Goal: Transaction & Acquisition: Purchase product/service

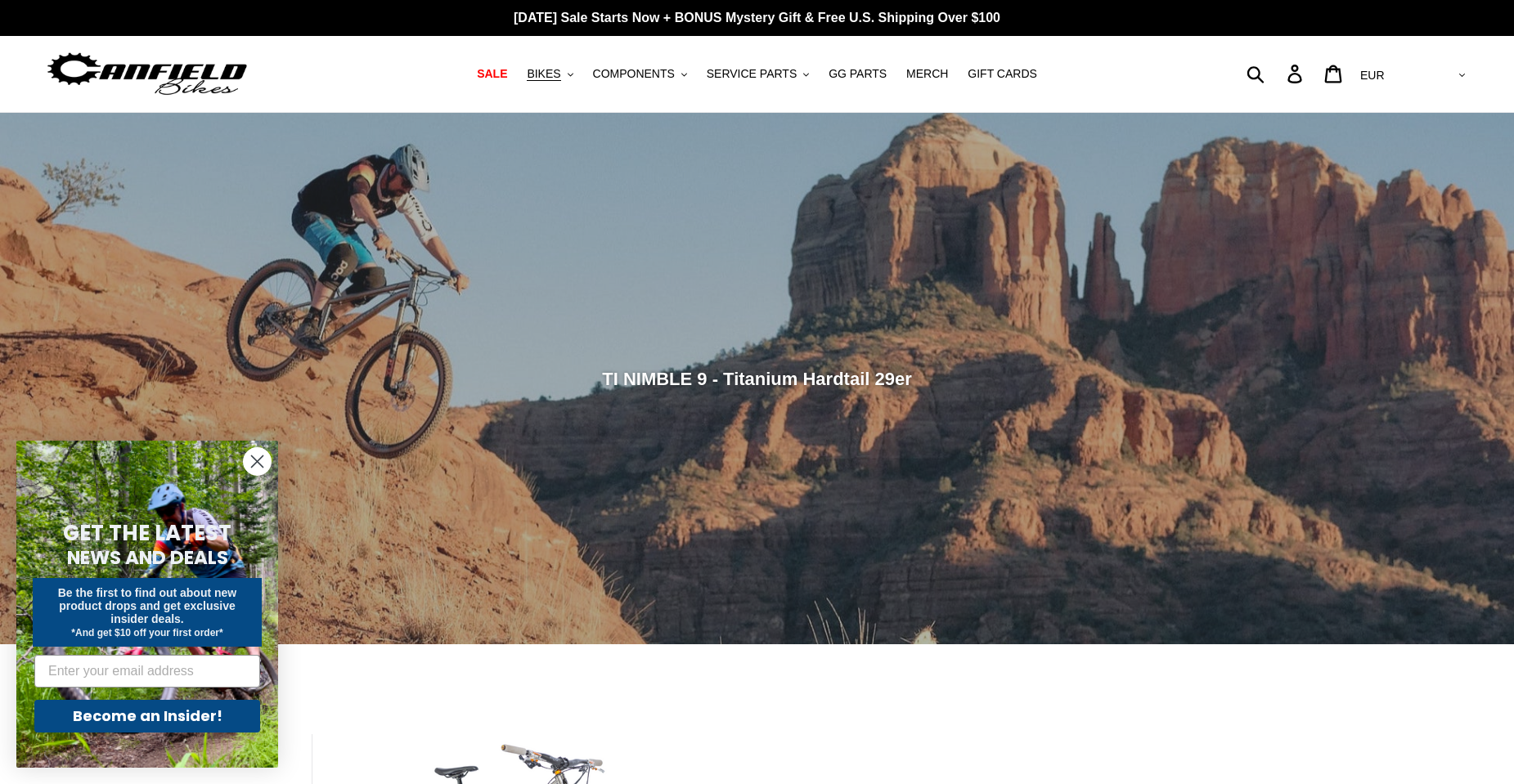
click at [258, 457] on circle "Close dialog" at bounding box center [256, 460] width 27 height 26
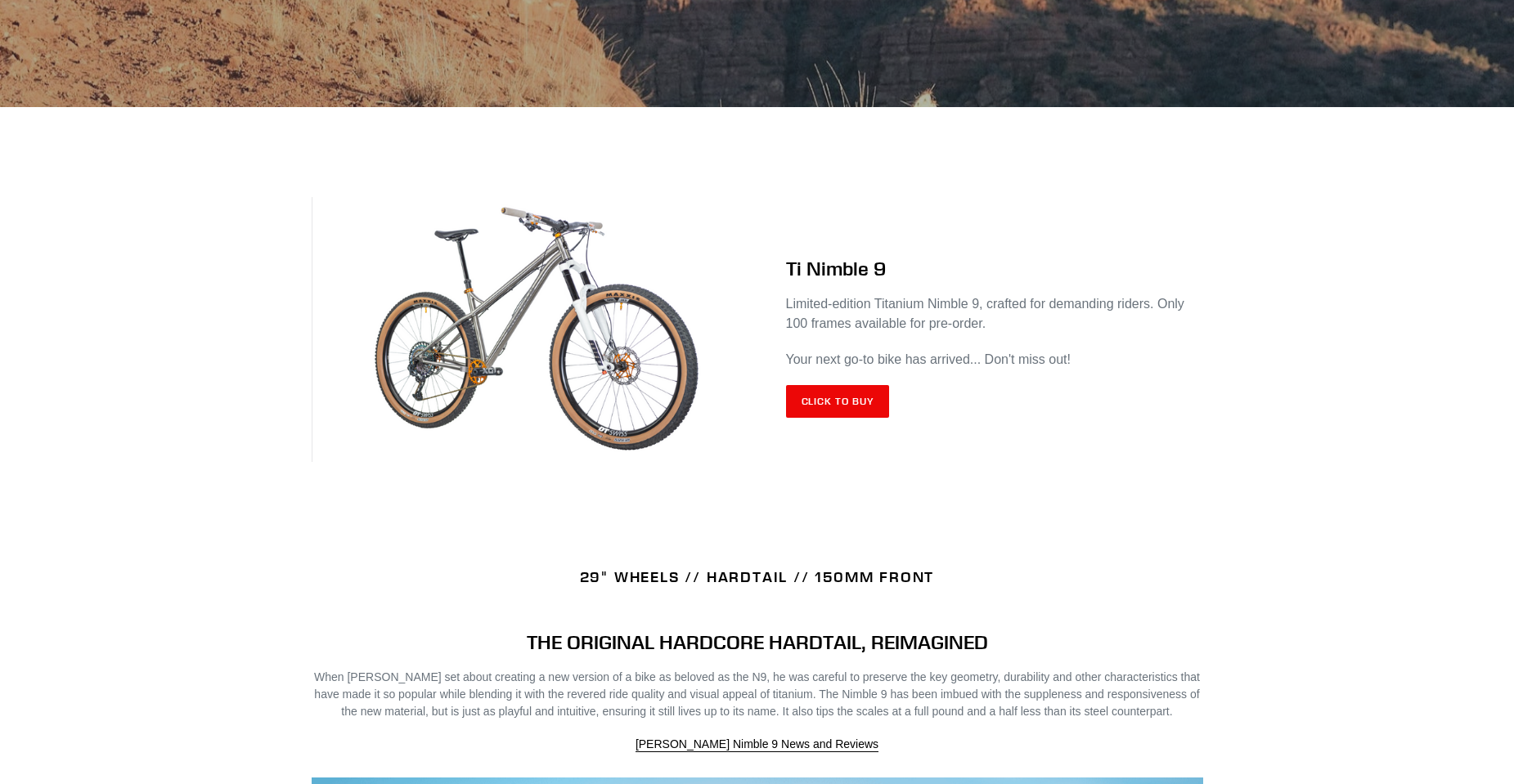
scroll to position [549, 0]
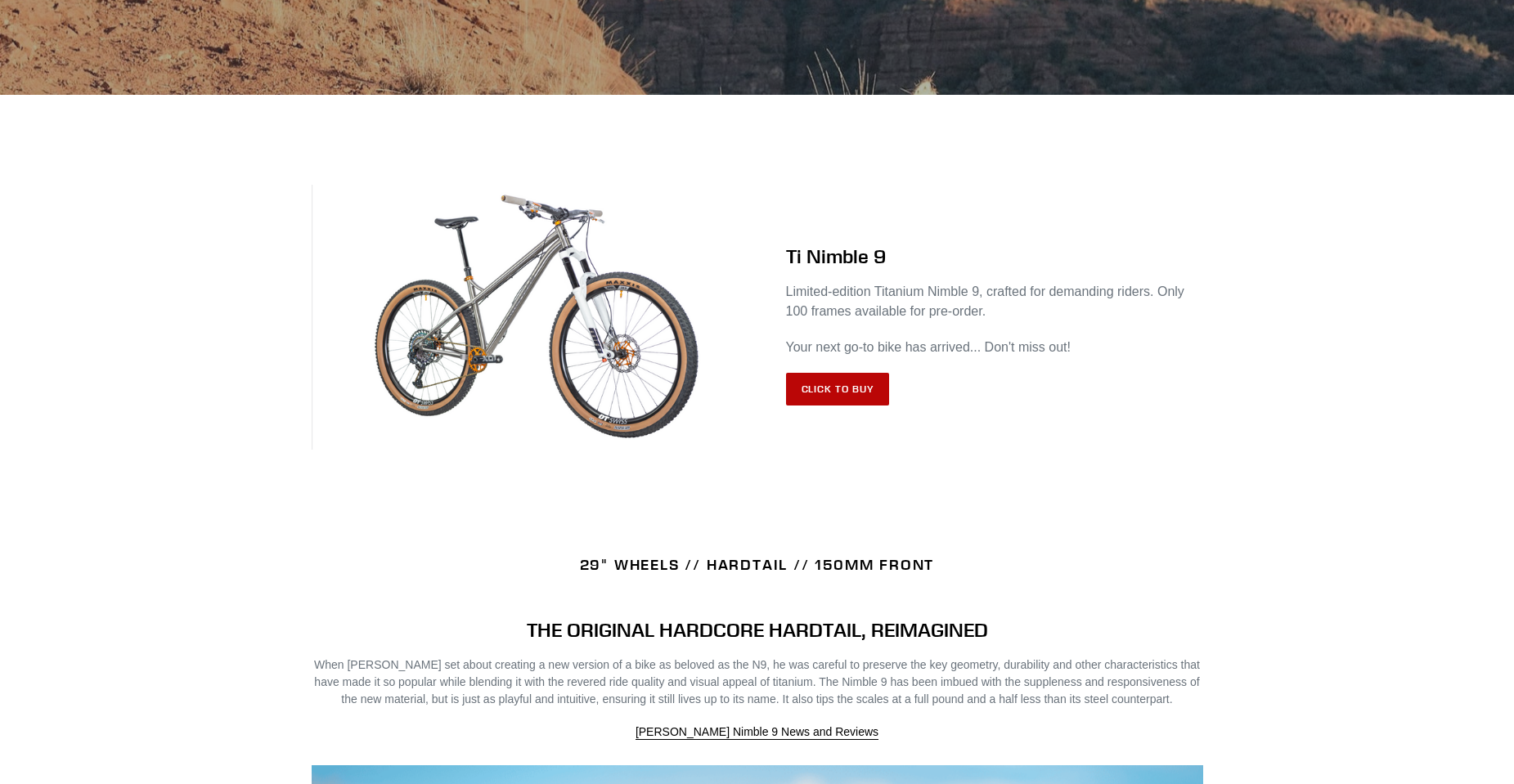
click at [841, 384] on link "Click to Buy" at bounding box center [838, 389] width 104 height 32
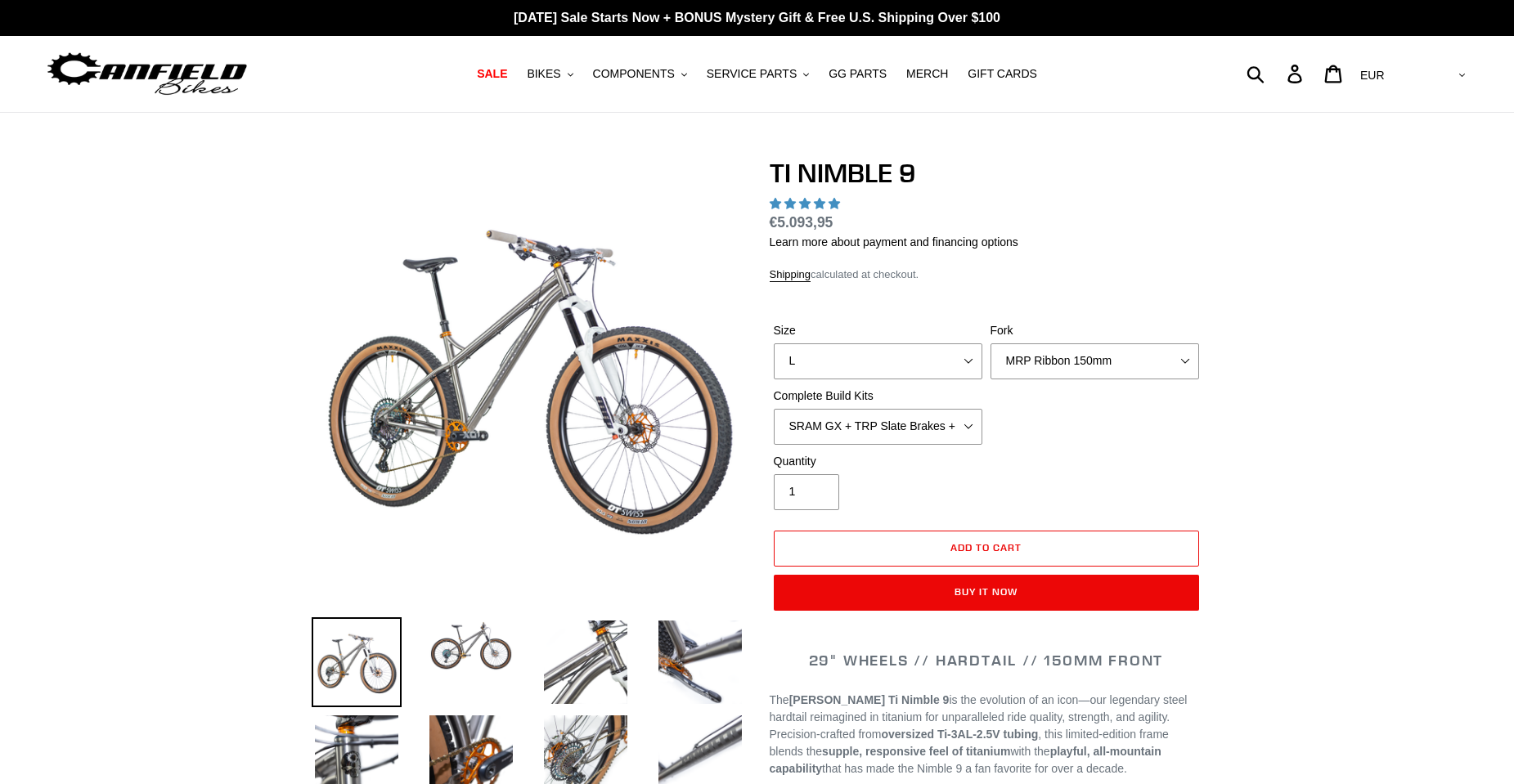
select select "highest-rating"
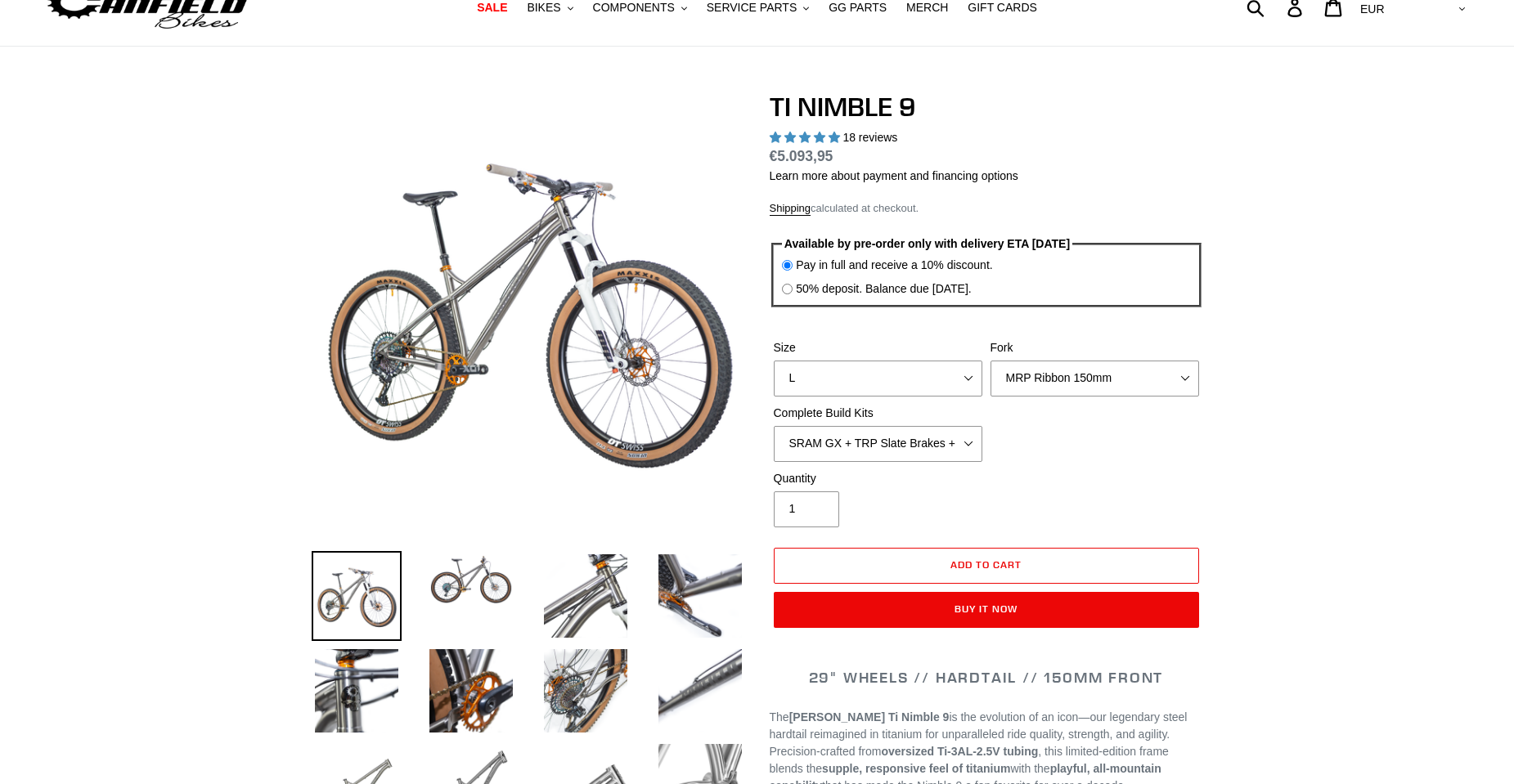
scroll to position [85, 0]
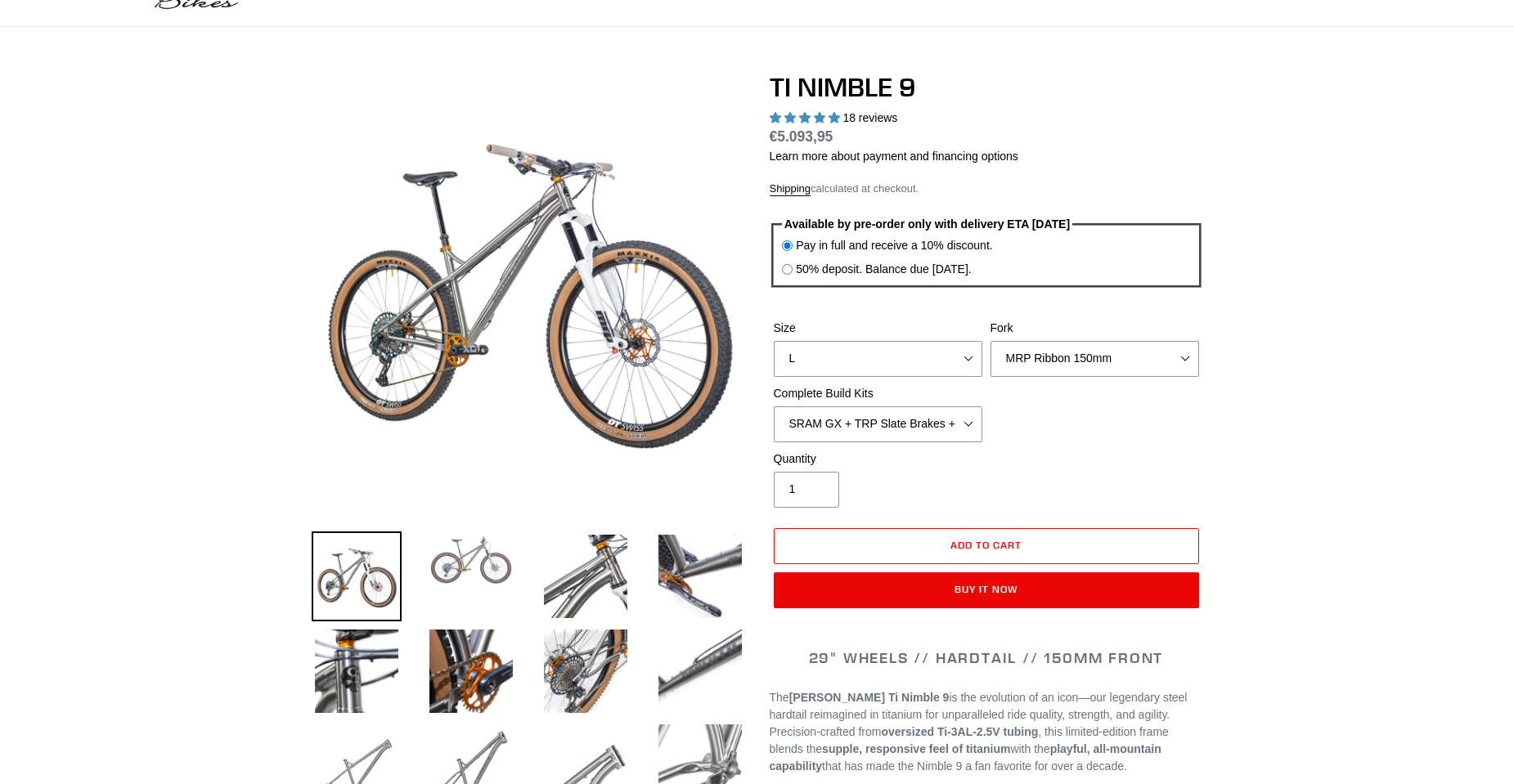
click at [469, 565] on img at bounding box center [471, 559] width 90 height 57
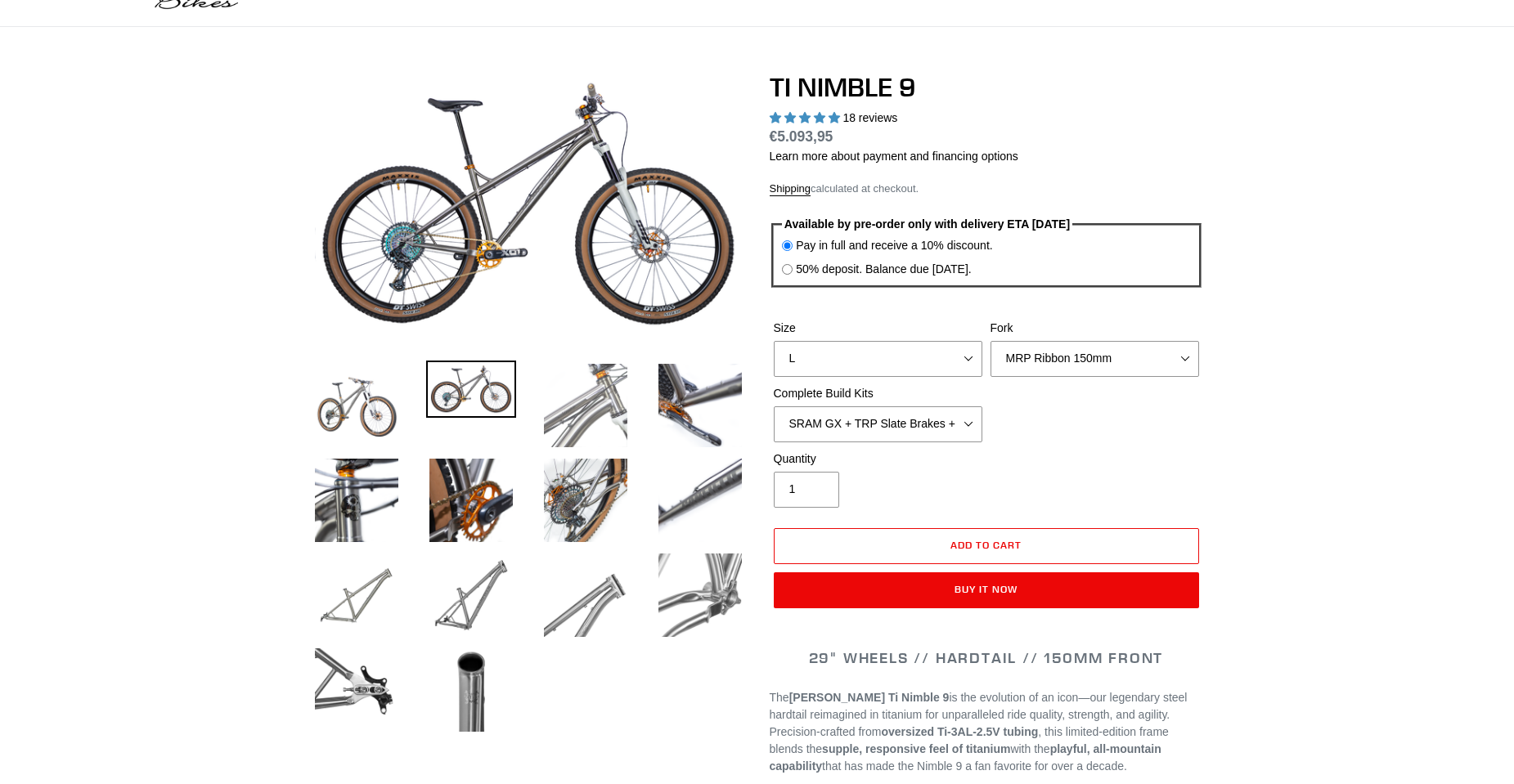
click at [614, 401] on img at bounding box center [586, 405] width 90 height 90
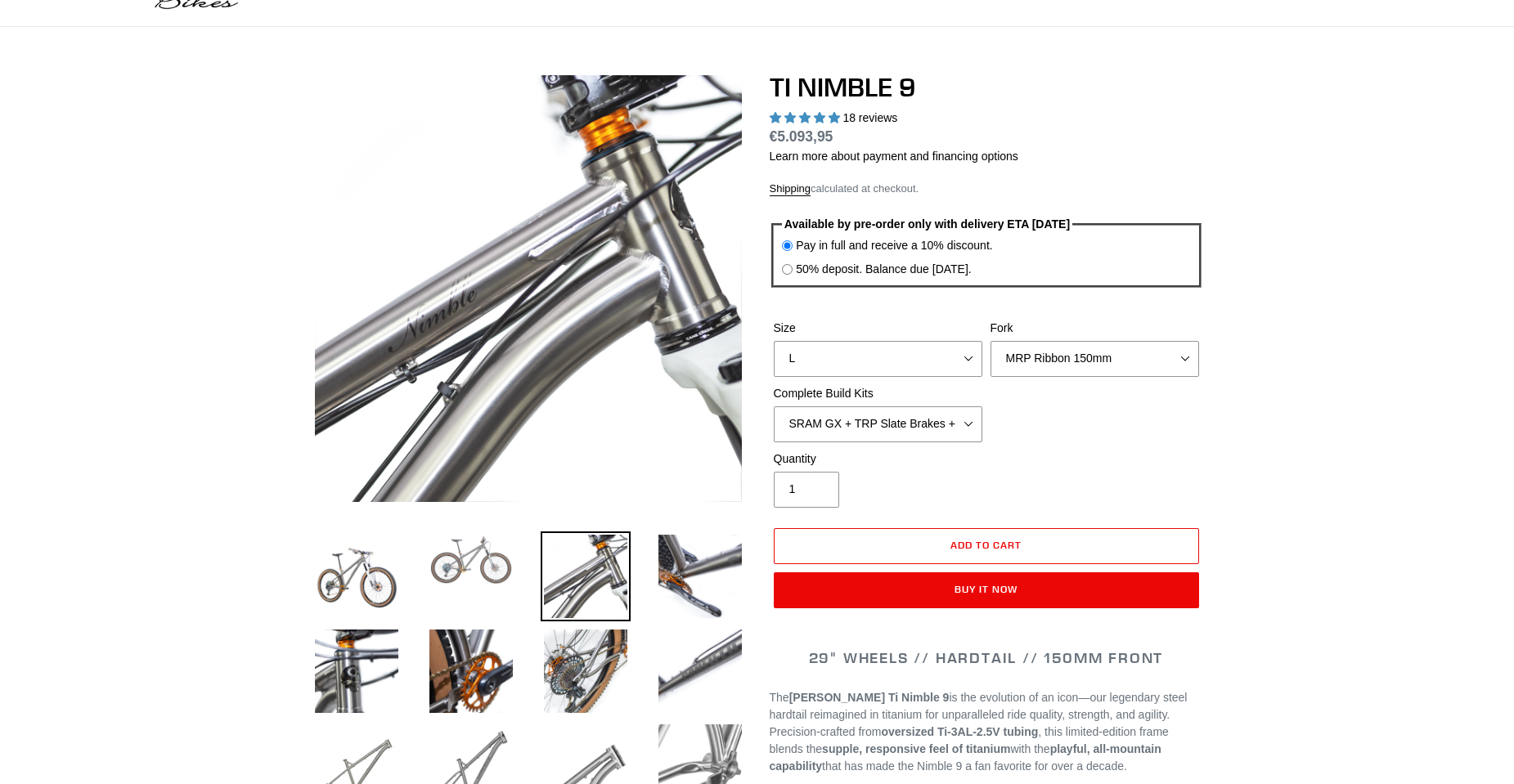
click at [478, 571] on img at bounding box center [471, 559] width 90 height 57
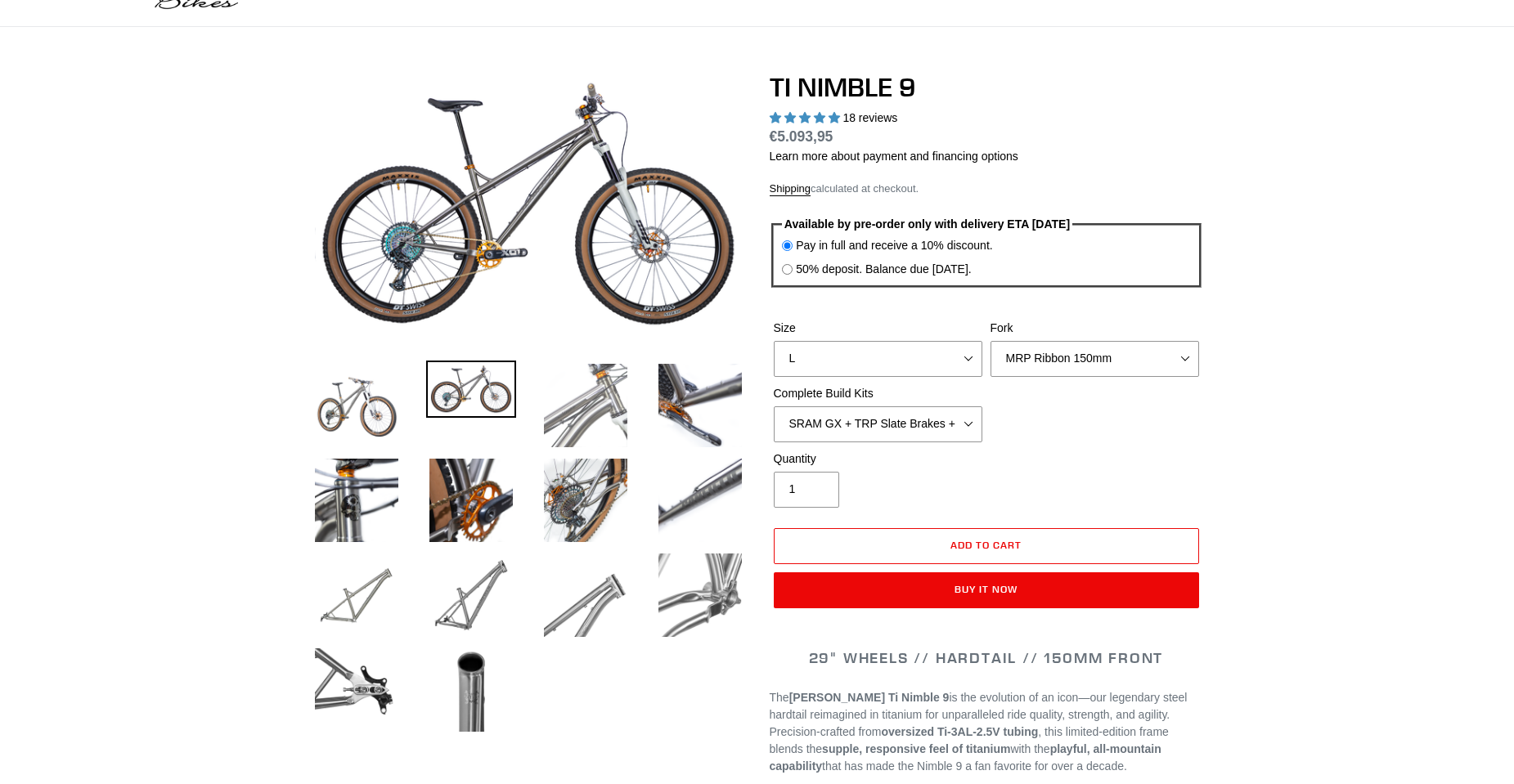
click at [584, 435] on img at bounding box center [586, 405] width 90 height 90
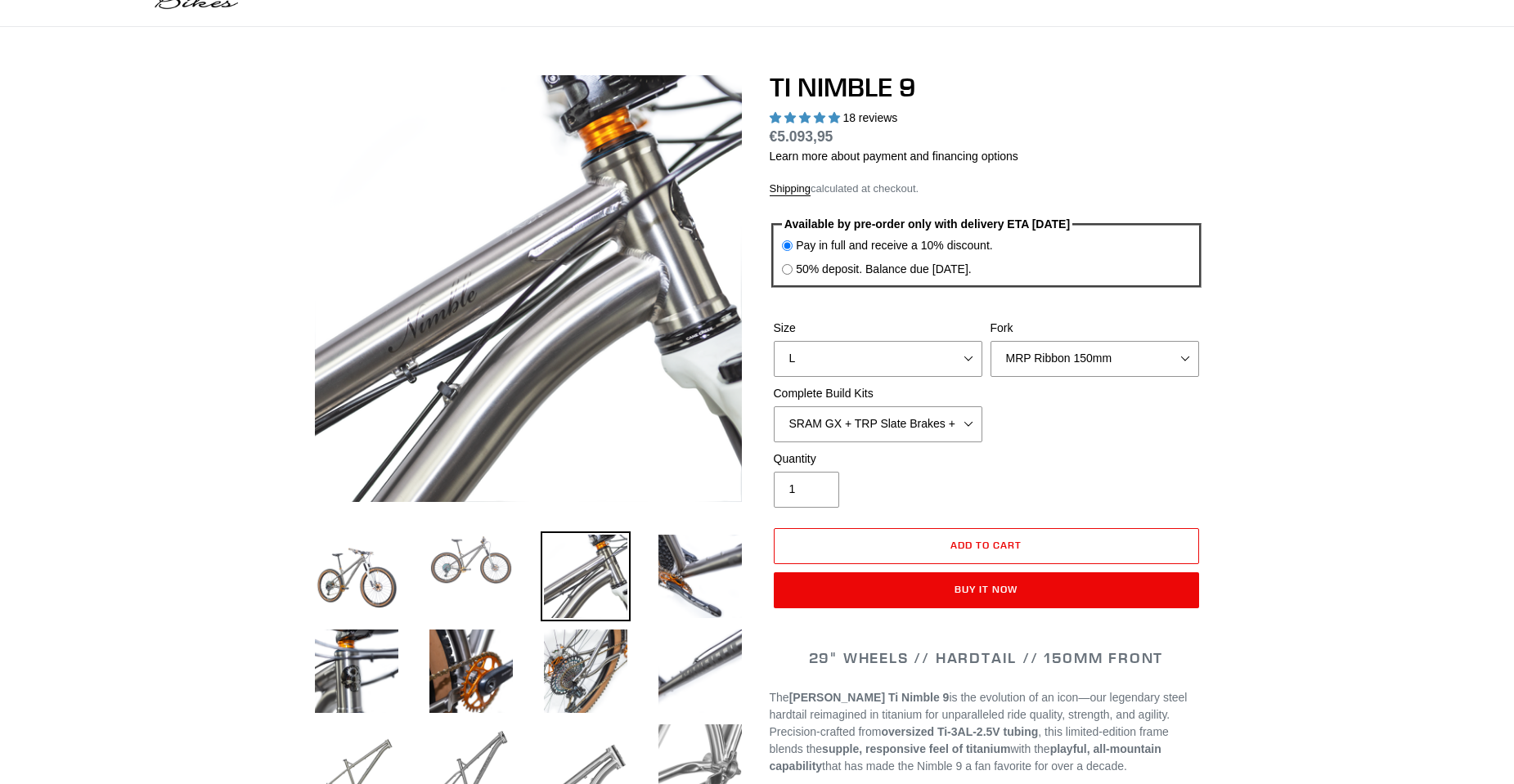
click at [498, 555] on img at bounding box center [471, 559] width 90 height 57
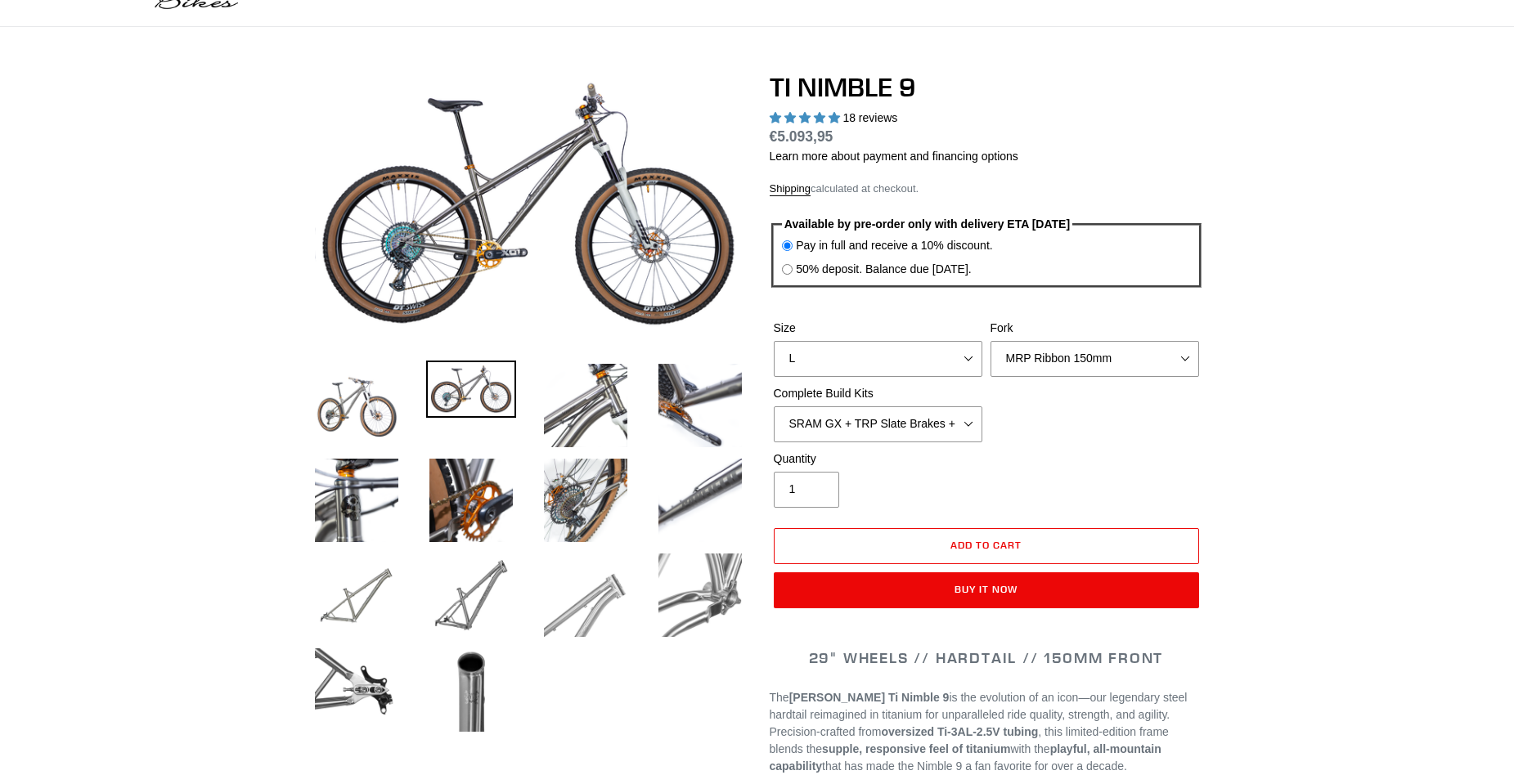
click at [600, 565] on img at bounding box center [586, 596] width 90 height 90
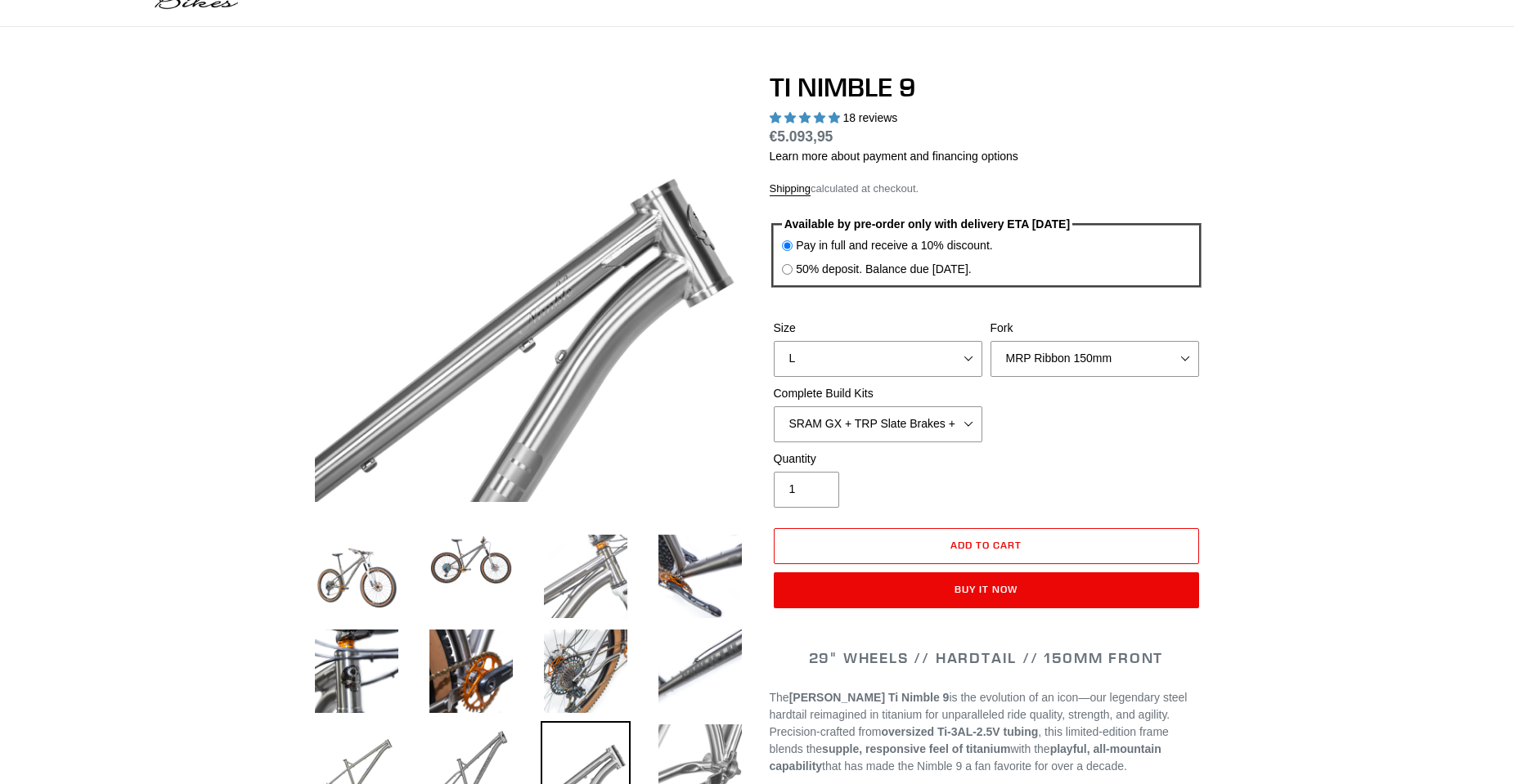
click at [589, 587] on img at bounding box center [586, 576] width 90 height 90
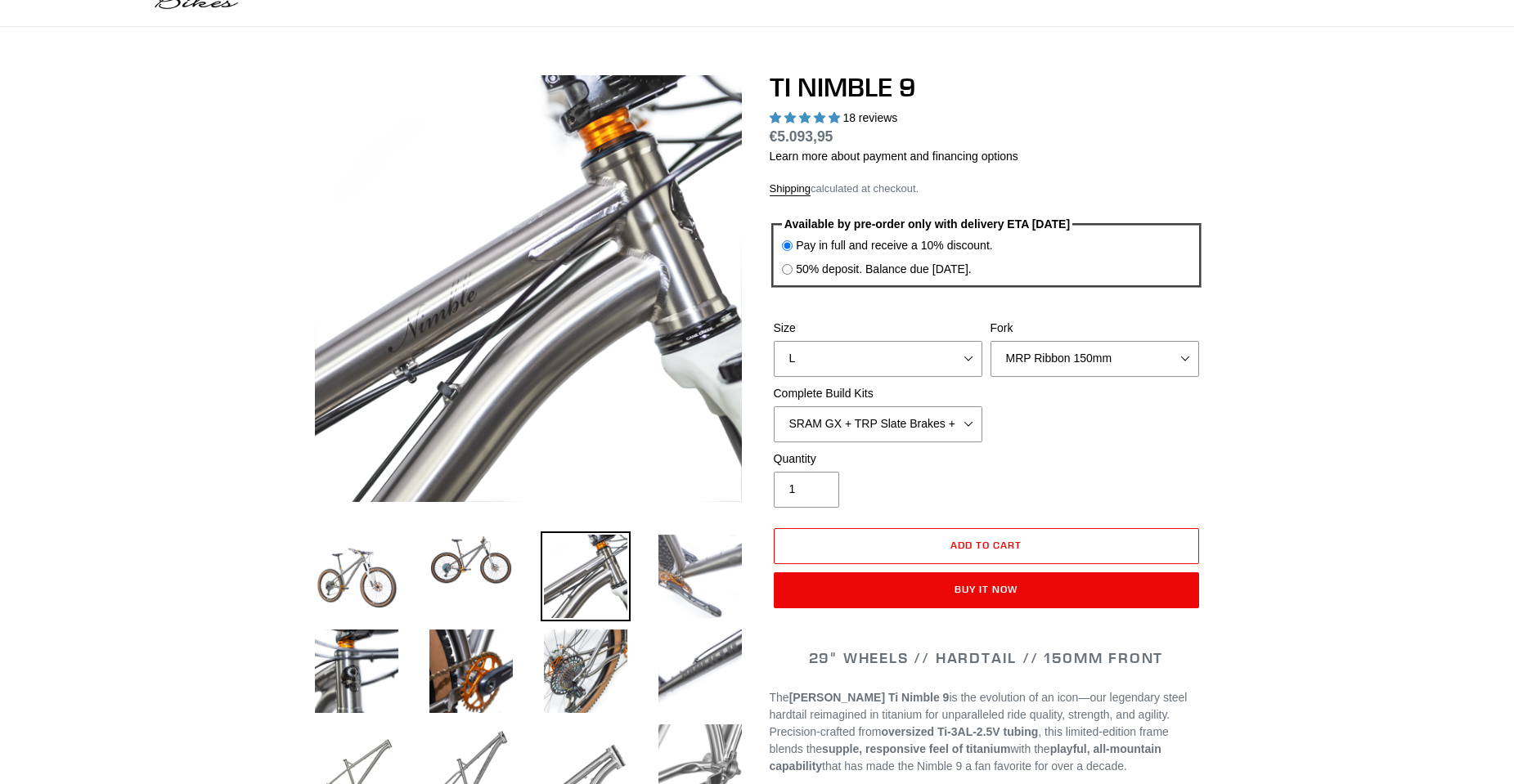
click at [697, 579] on img at bounding box center [700, 576] width 90 height 90
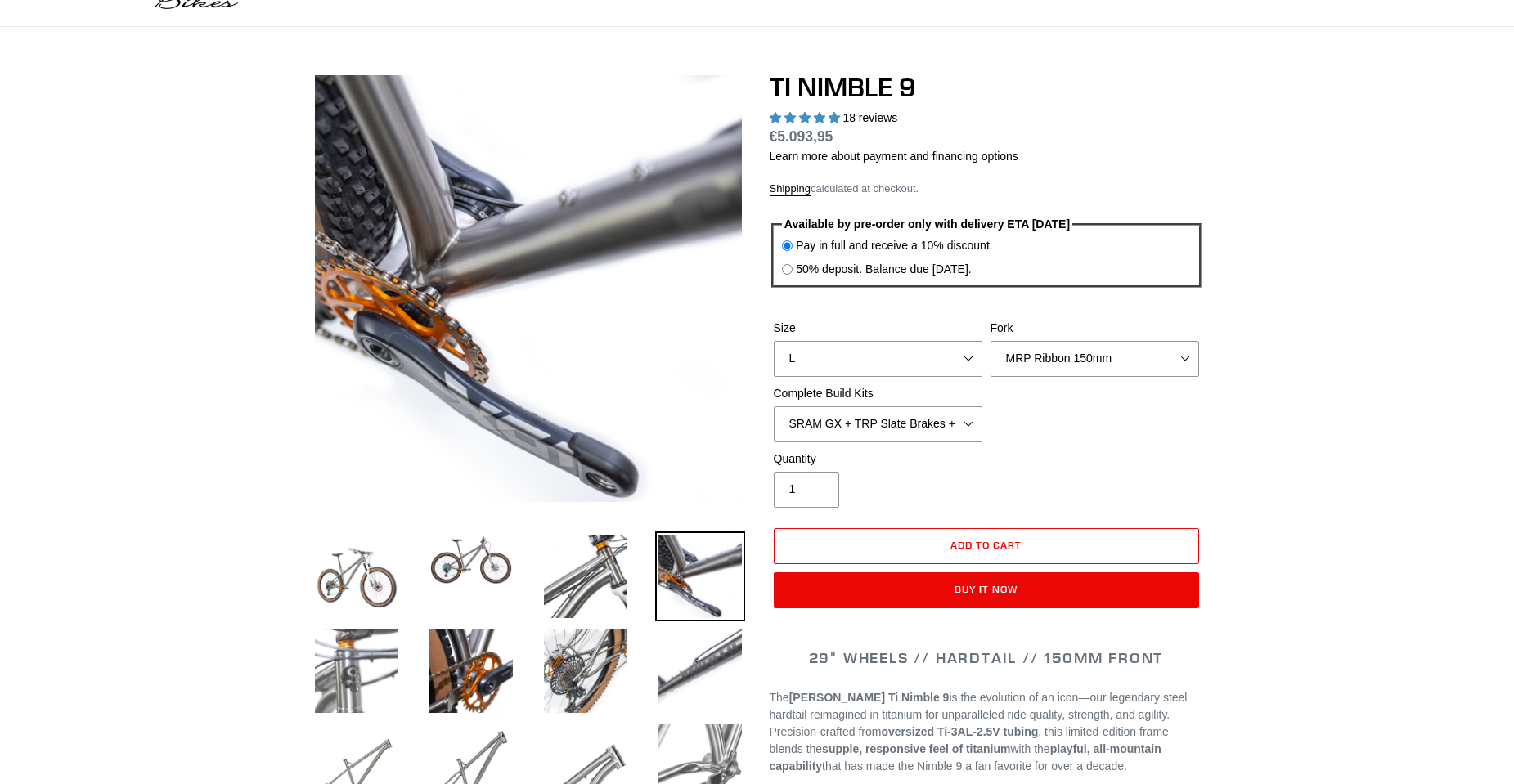
click at [377, 667] on img at bounding box center [356, 671] width 90 height 90
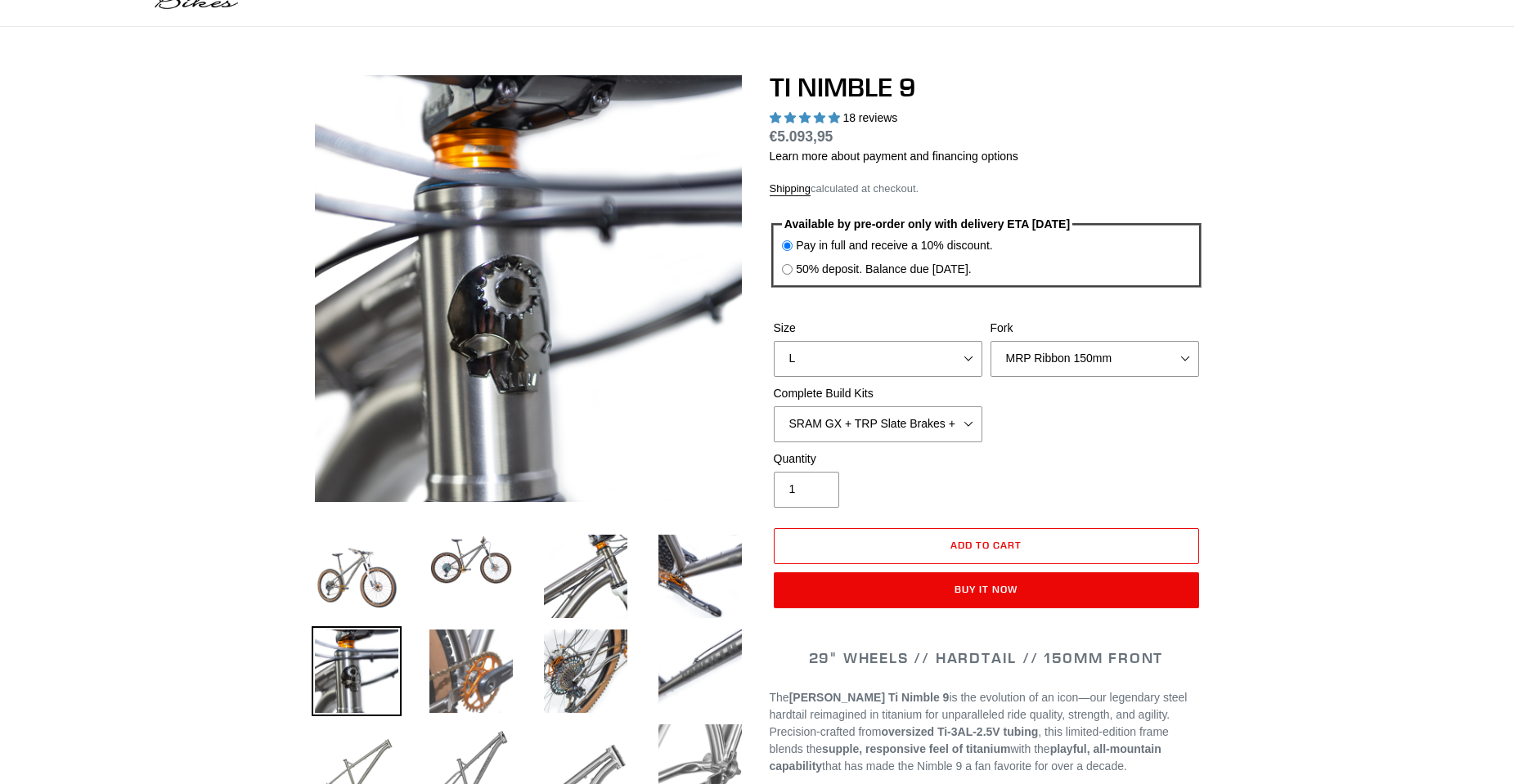
click at [465, 663] on img at bounding box center [471, 671] width 90 height 90
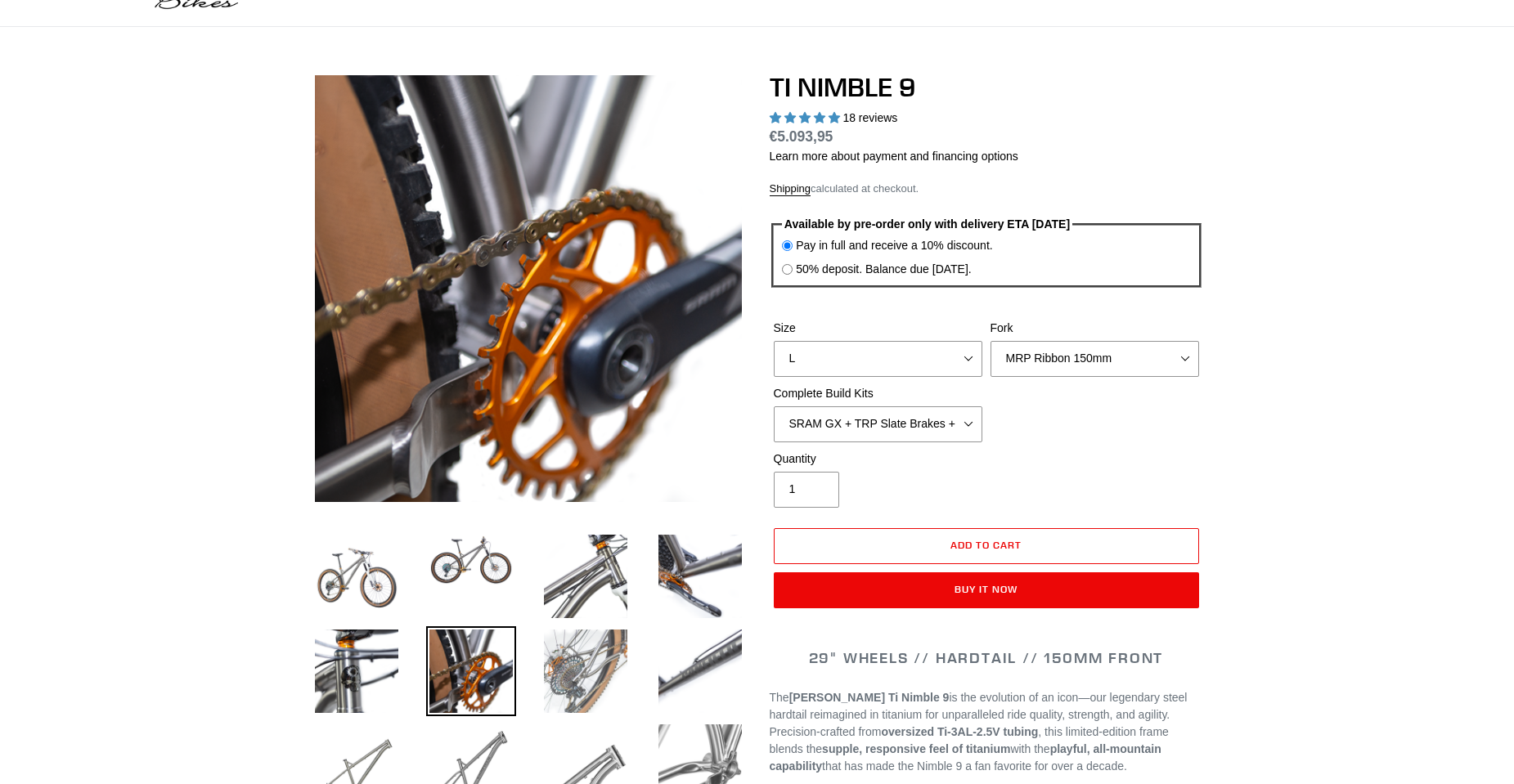
click at [566, 659] on img at bounding box center [586, 671] width 90 height 90
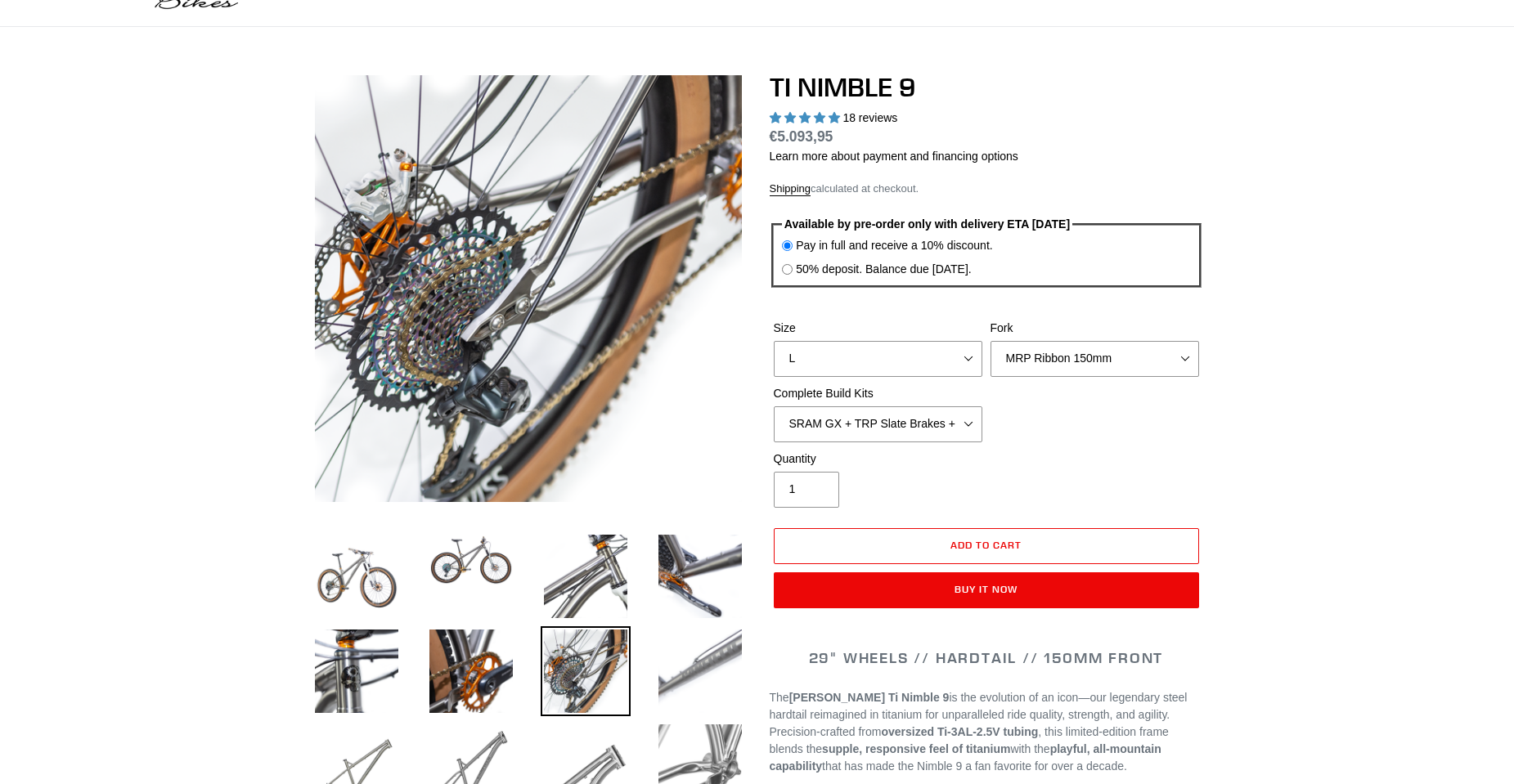
click at [693, 653] on img at bounding box center [700, 671] width 90 height 90
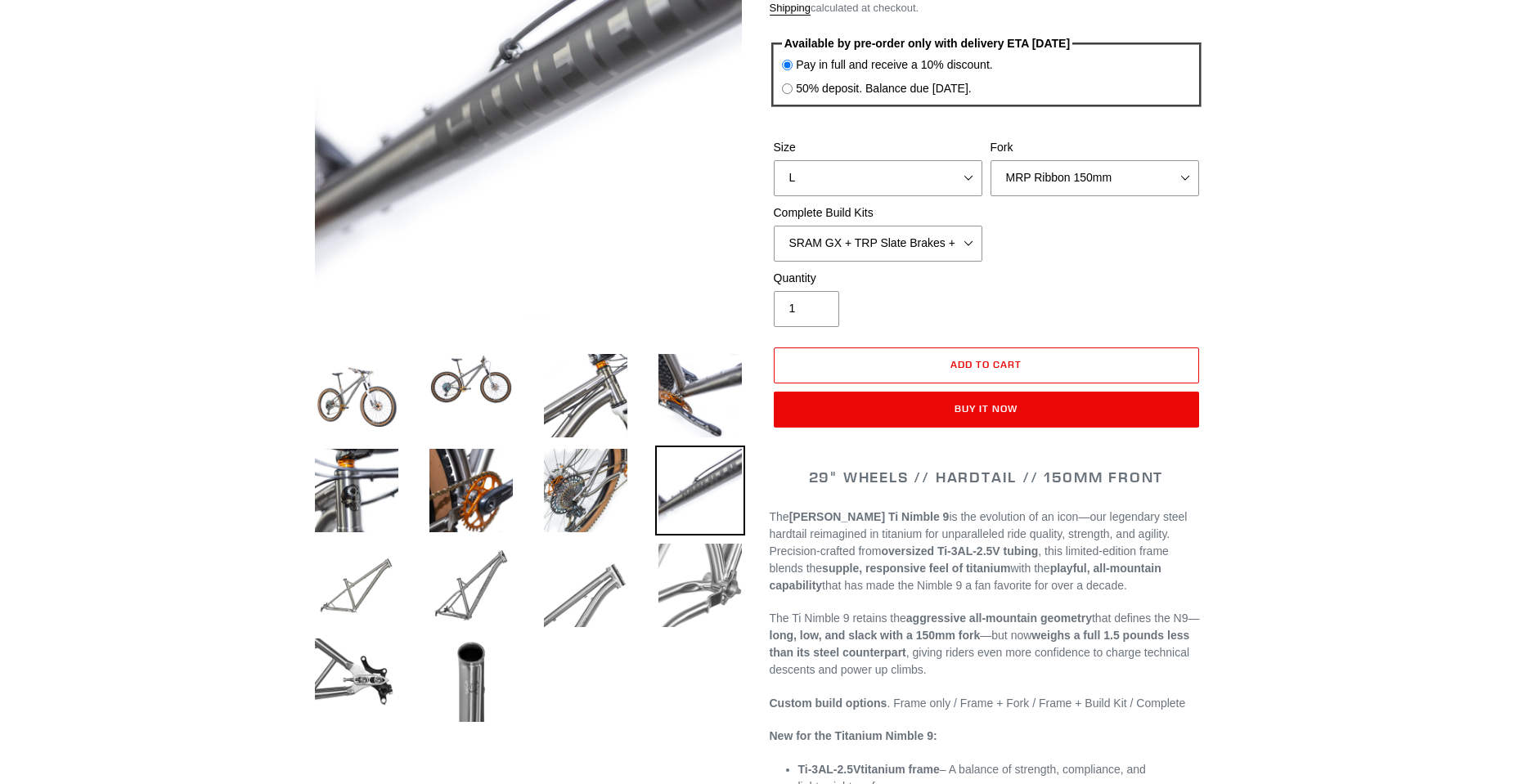
scroll to position [271, 0]
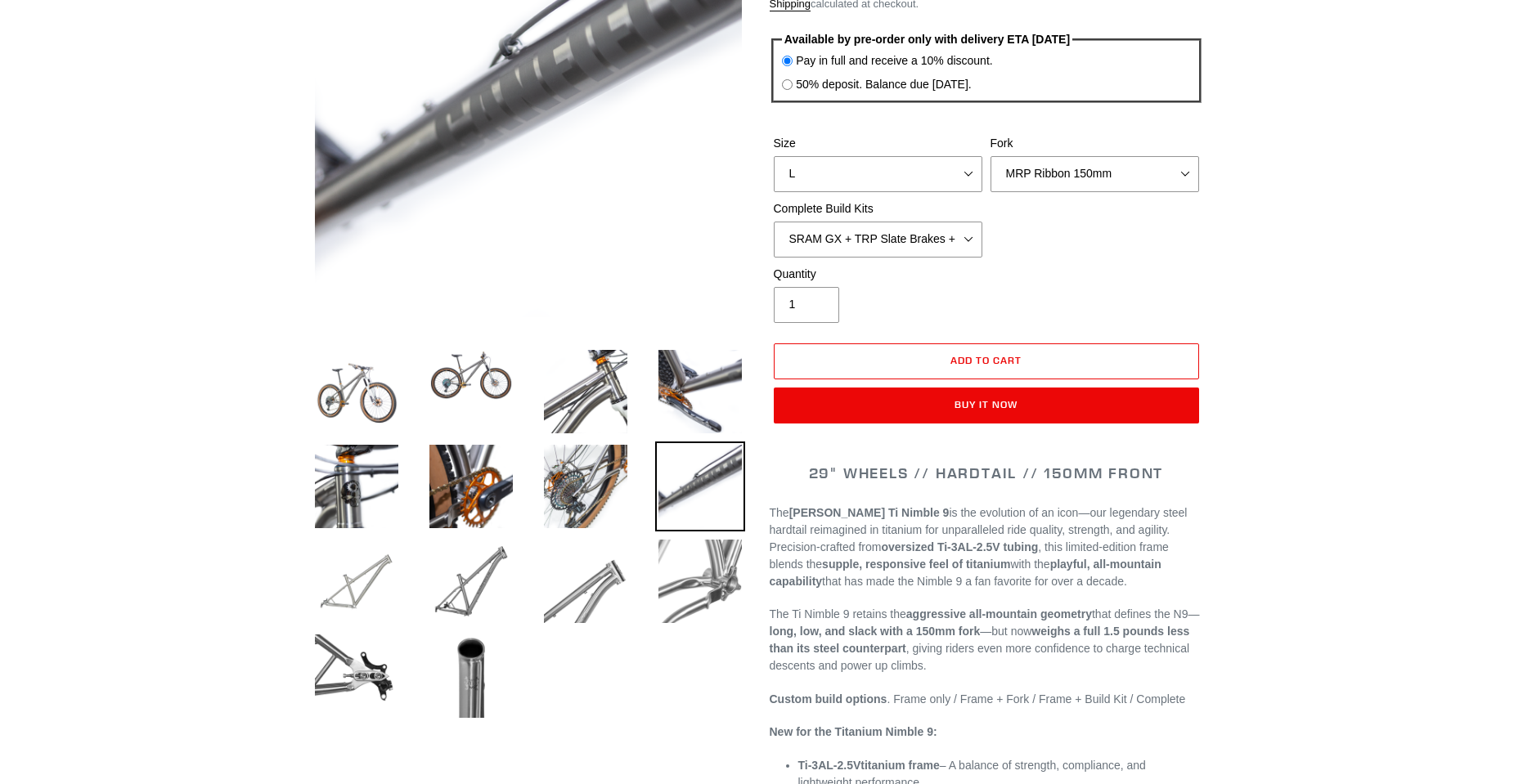
click at [374, 584] on img at bounding box center [356, 581] width 90 height 90
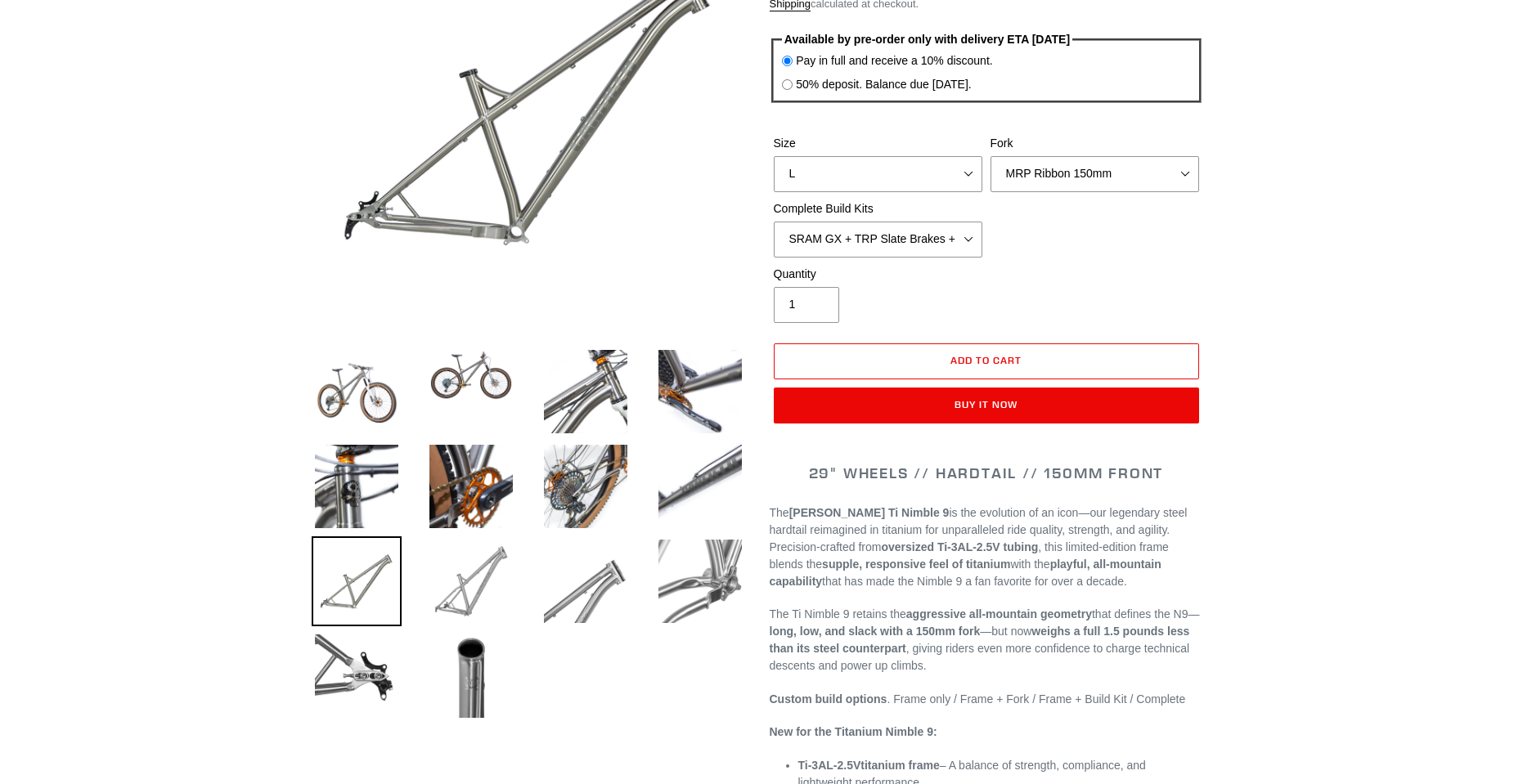
click at [450, 582] on img at bounding box center [471, 581] width 90 height 90
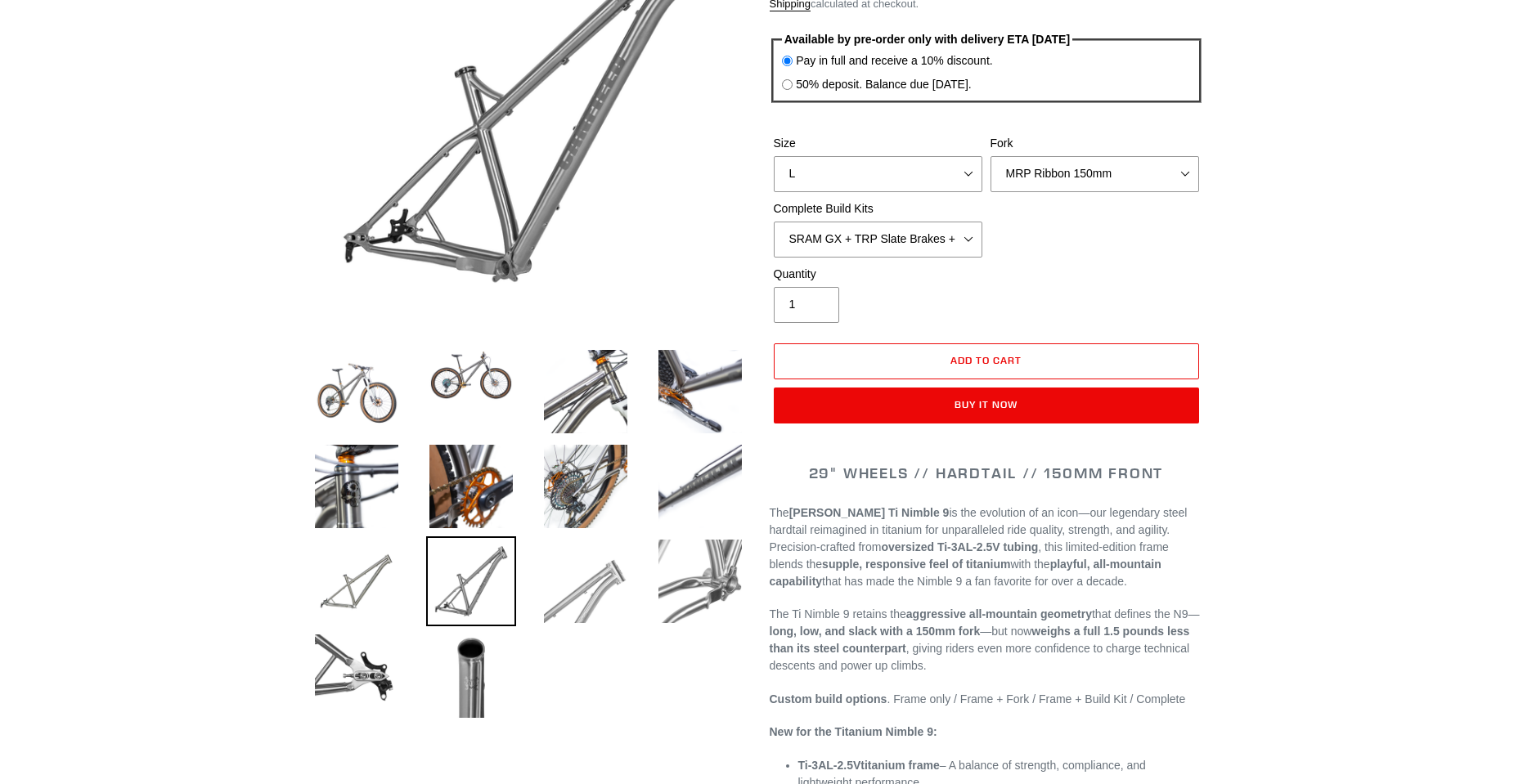
click at [586, 575] on img at bounding box center [586, 581] width 90 height 90
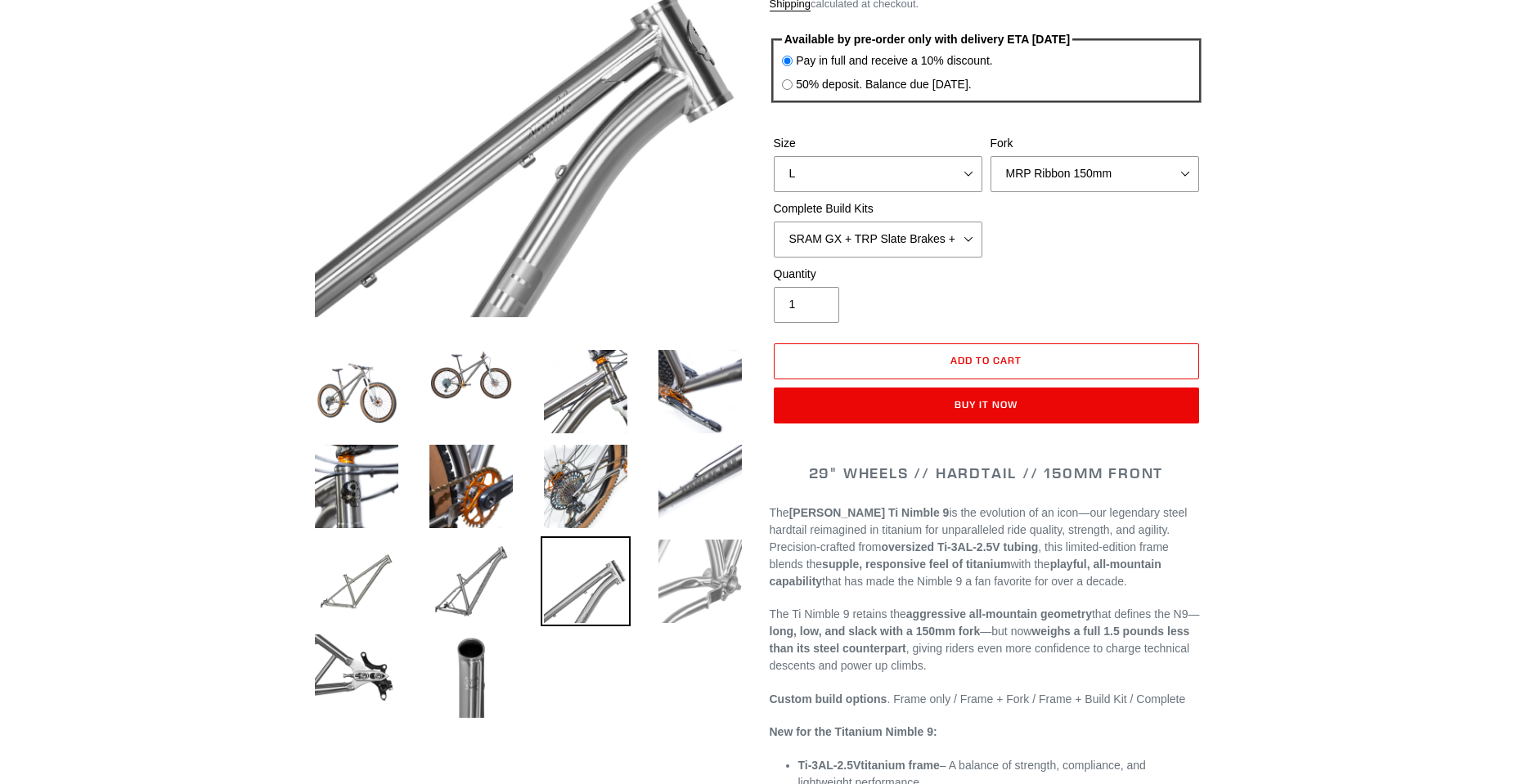
click at [706, 565] on img at bounding box center [700, 581] width 90 height 90
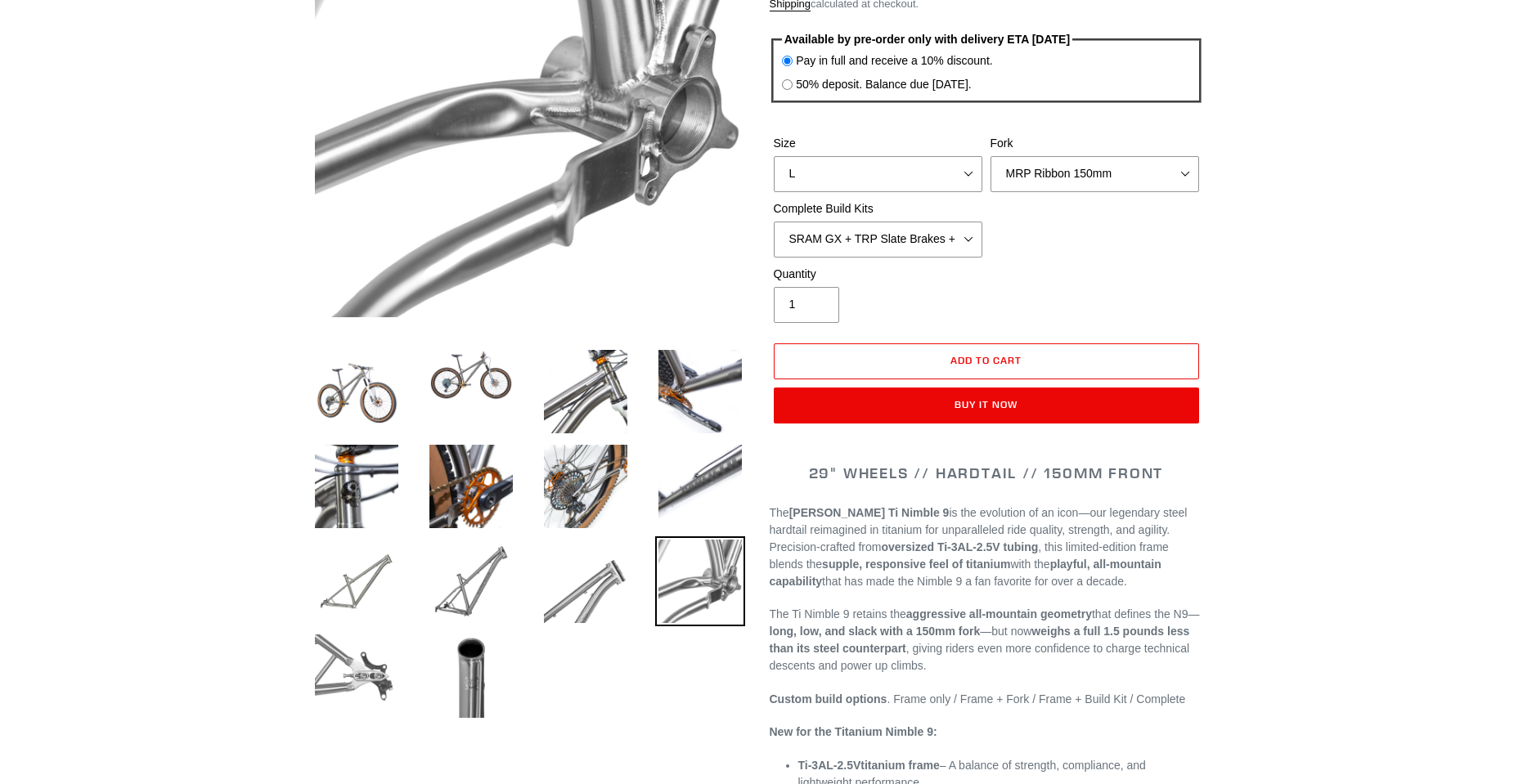
click at [356, 663] on img at bounding box center [356, 676] width 90 height 90
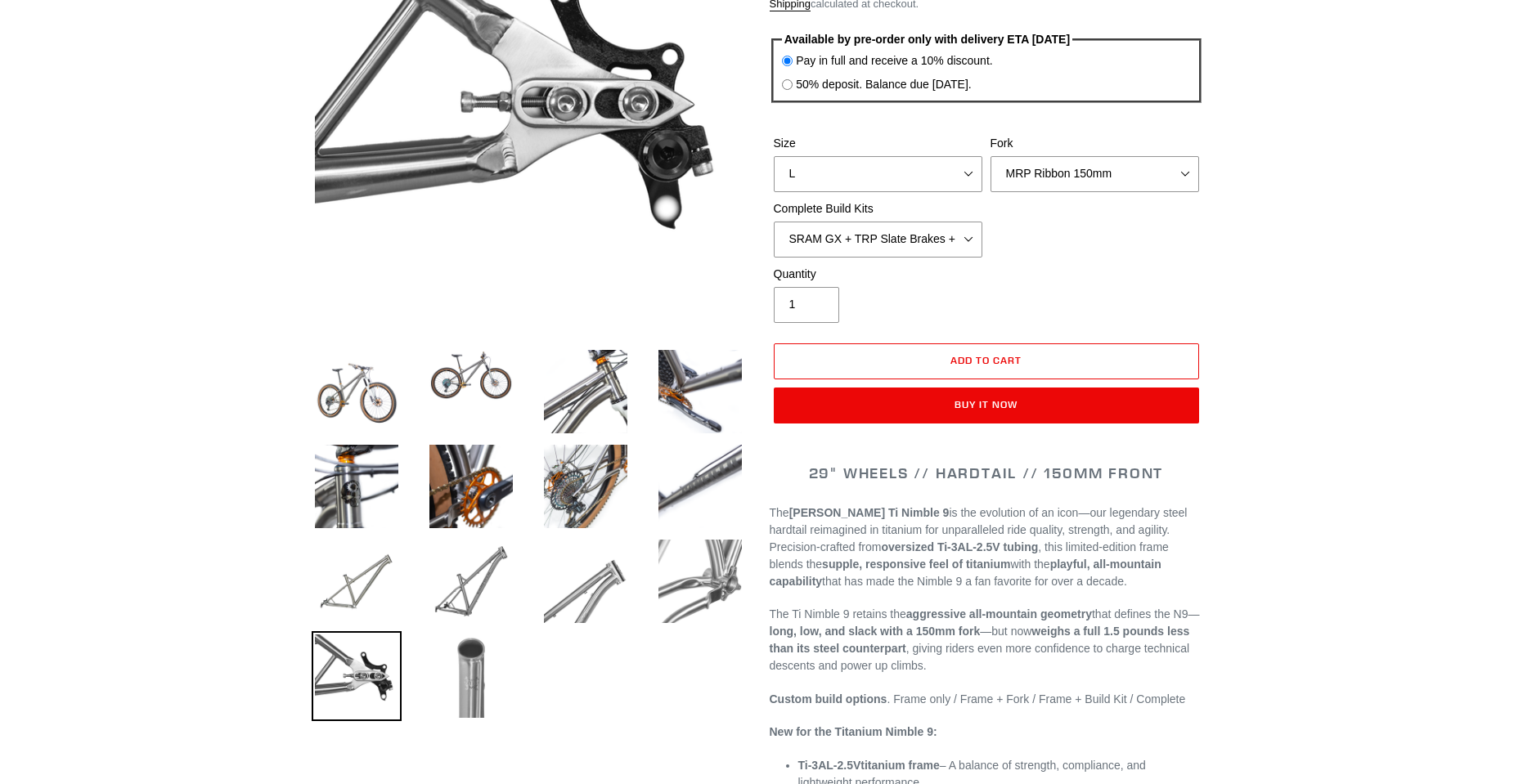
click at [493, 666] on img at bounding box center [471, 676] width 90 height 90
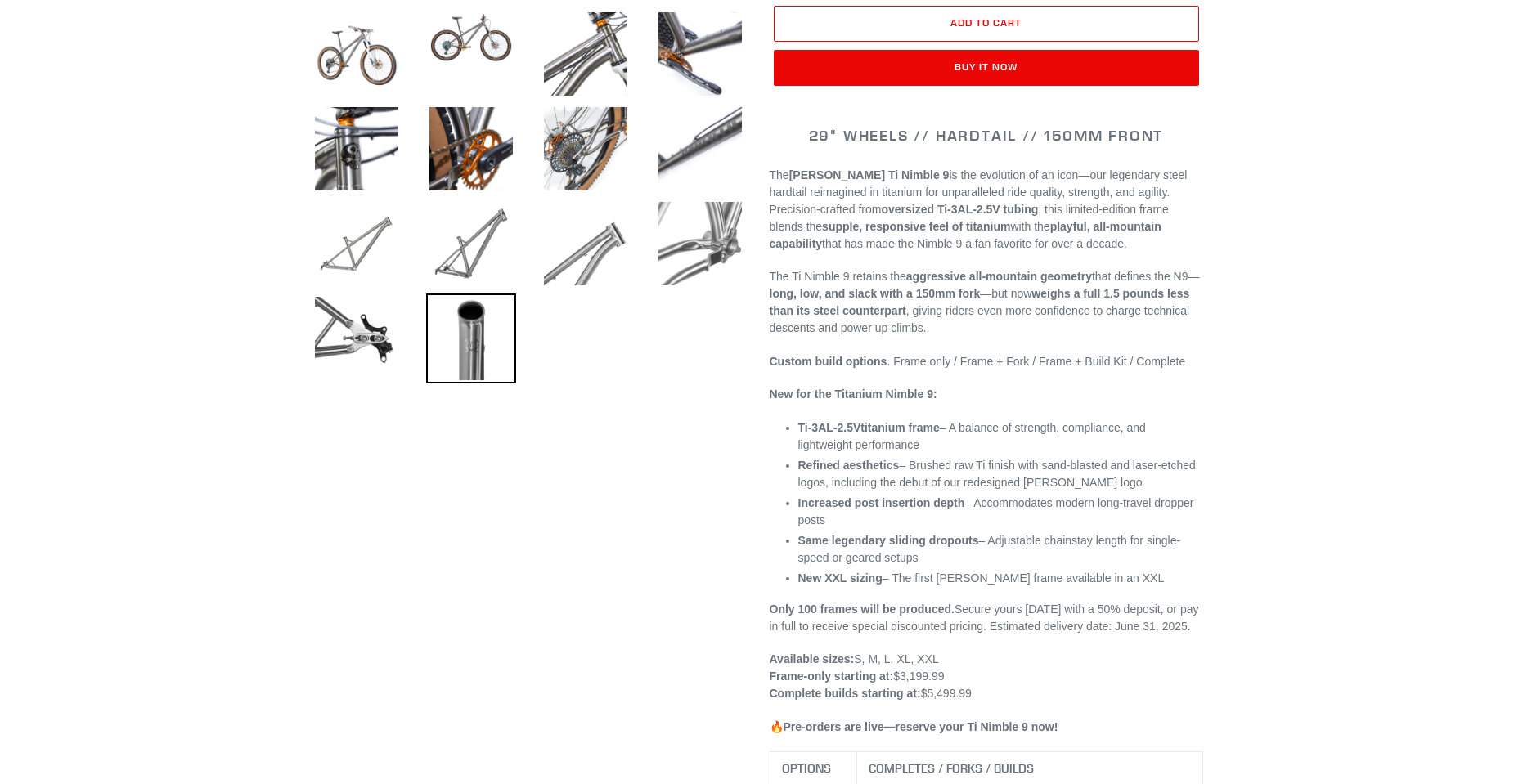
scroll to position [0, 0]
